Goal: Task Accomplishment & Management: Manage account settings

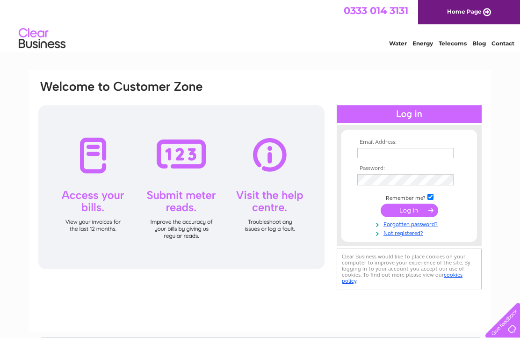
click at [387, 155] on input "text" at bounding box center [405, 153] width 96 height 10
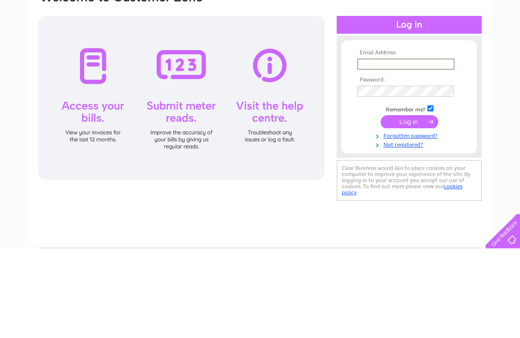
type input "J"
type input "johnanderson1958@yahoo.com"
click at [410, 204] on input "submit" at bounding box center [409, 210] width 57 height 13
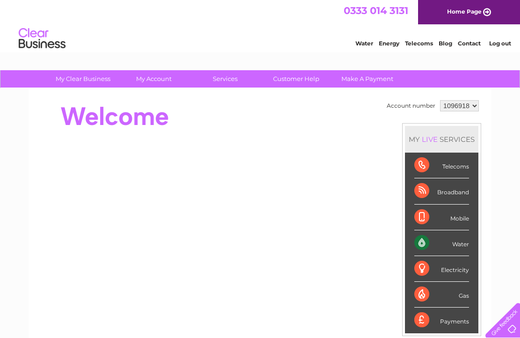
click at [357, 46] on link "Water" at bounding box center [364, 43] width 18 height 7
click at [442, 246] on div "Water" at bounding box center [441, 243] width 55 height 26
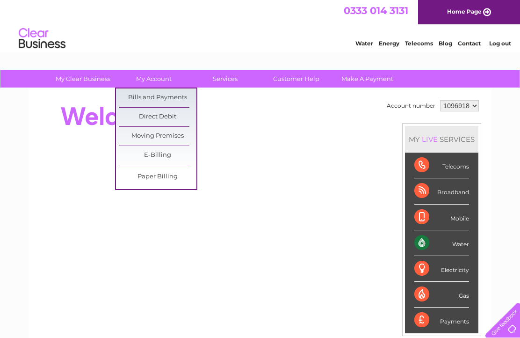
click at [169, 97] on link "Bills and Payments" at bounding box center [157, 97] width 77 height 19
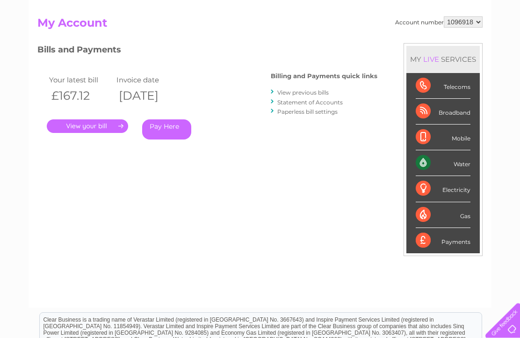
scroll to position [97, 0]
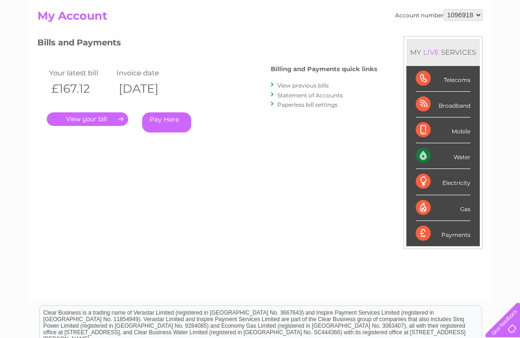
click at [103, 121] on link "." at bounding box center [87, 120] width 81 height 14
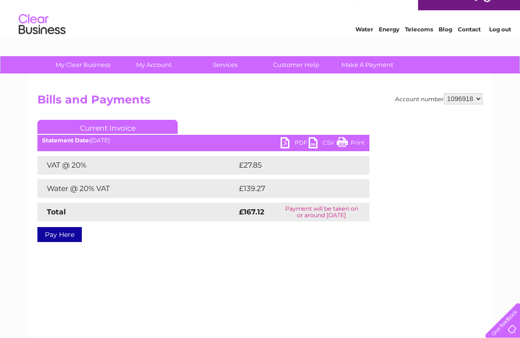
scroll to position [13, 0]
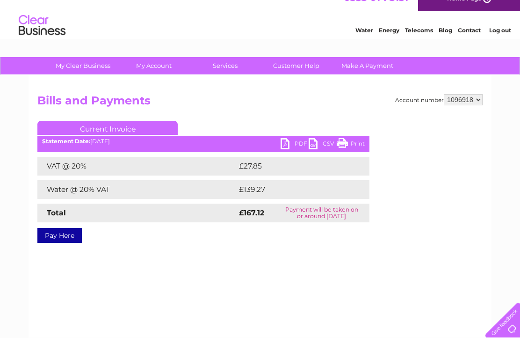
click at [287, 145] on link "PDF" at bounding box center [294, 145] width 28 height 14
click at [288, 144] on link "PDF" at bounding box center [294, 145] width 28 height 14
